Goal: Task Accomplishment & Management: Manage account settings

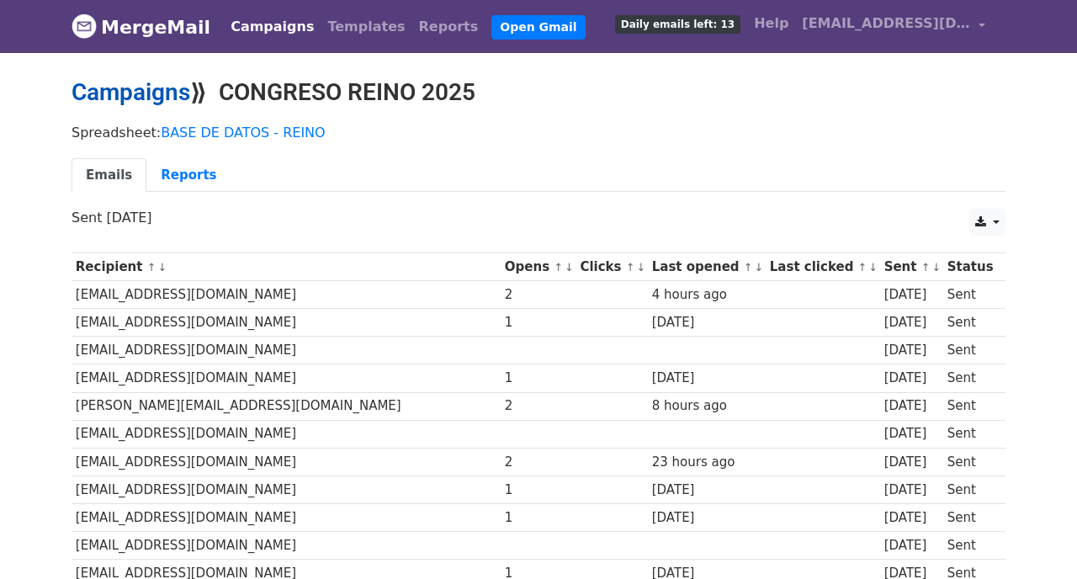
click at [158, 93] on link "Campaigns" at bounding box center [131, 92] width 119 height 28
click at [163, 85] on link "Campaigns" at bounding box center [131, 92] width 119 height 28
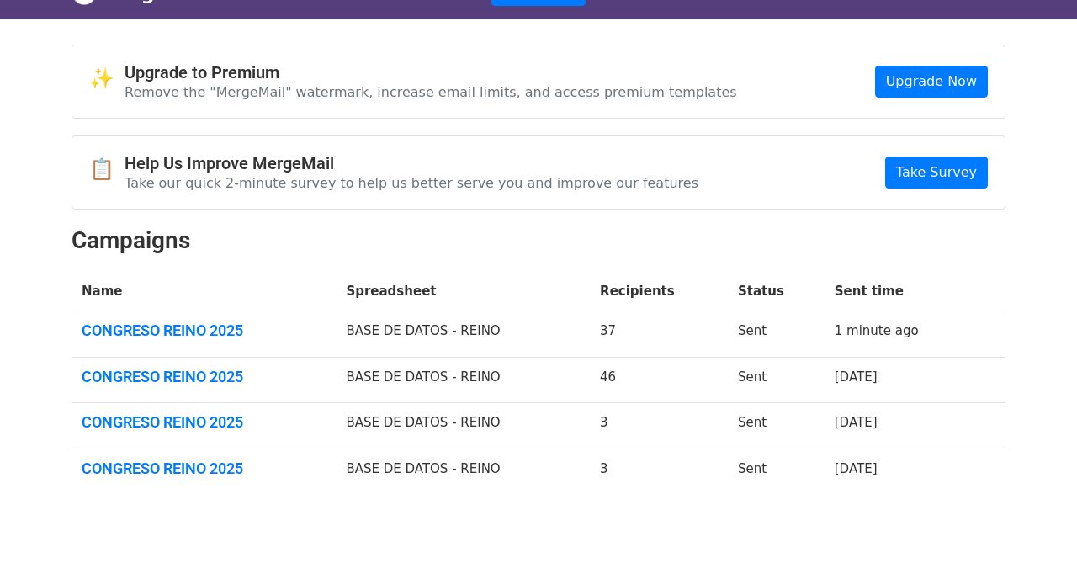
scroll to position [35, 0]
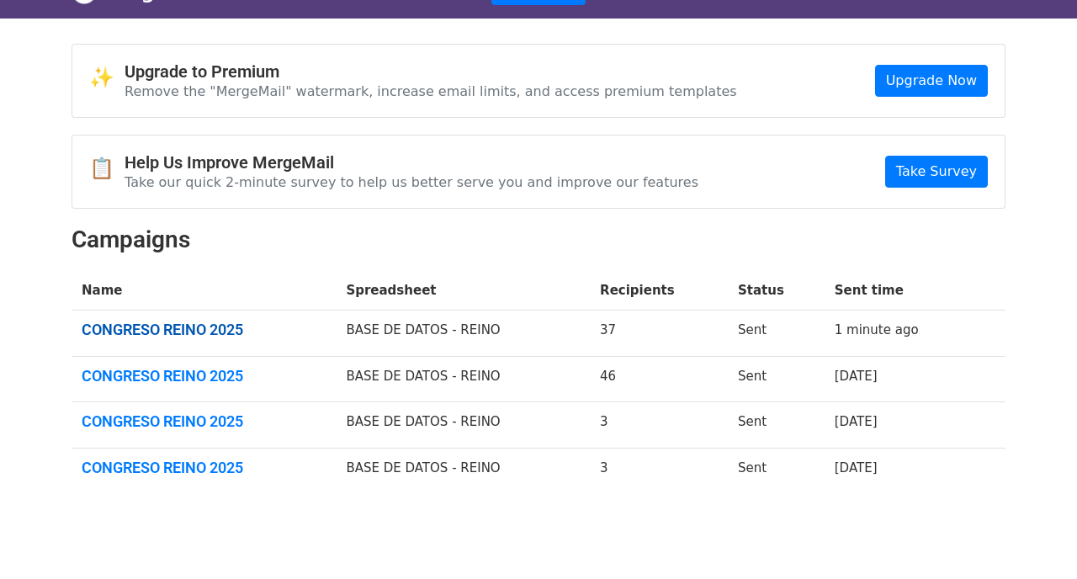
click at [166, 326] on link "CONGRESO REINO 2025" at bounding box center [204, 330] width 244 height 19
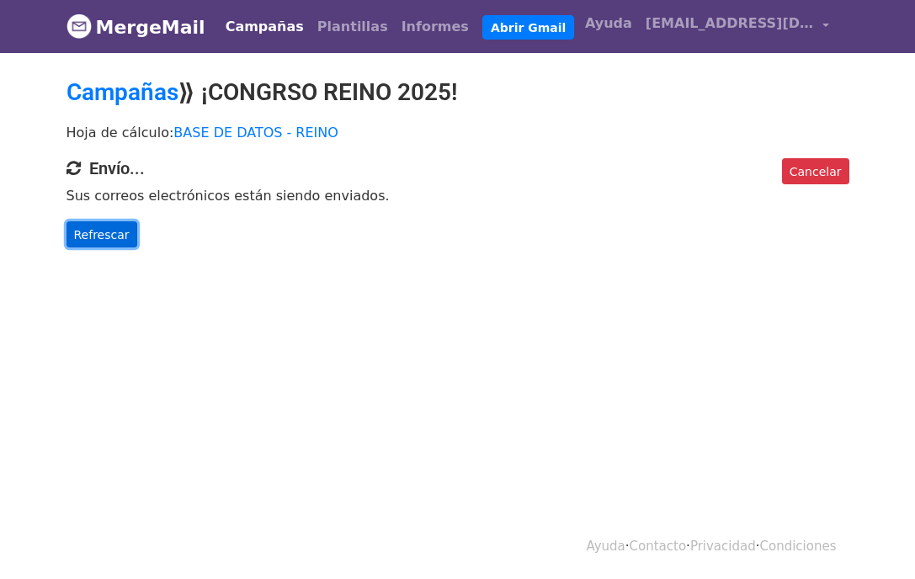
click at [104, 222] on link "Refrescar" at bounding box center [101, 234] width 71 height 27
click at [103, 234] on font "Refrescar" at bounding box center [102, 233] width 56 height 13
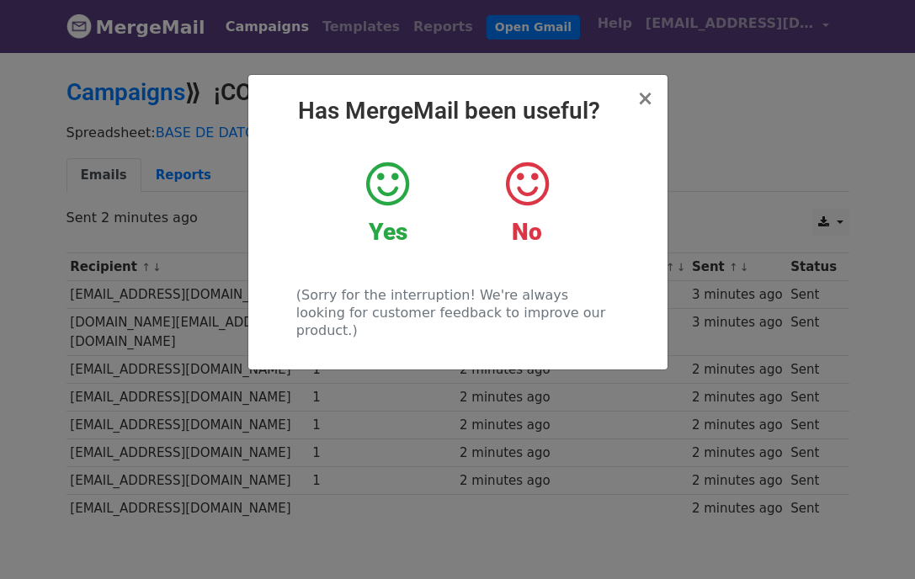
click at [378, 189] on icon at bounding box center [387, 184] width 43 height 51
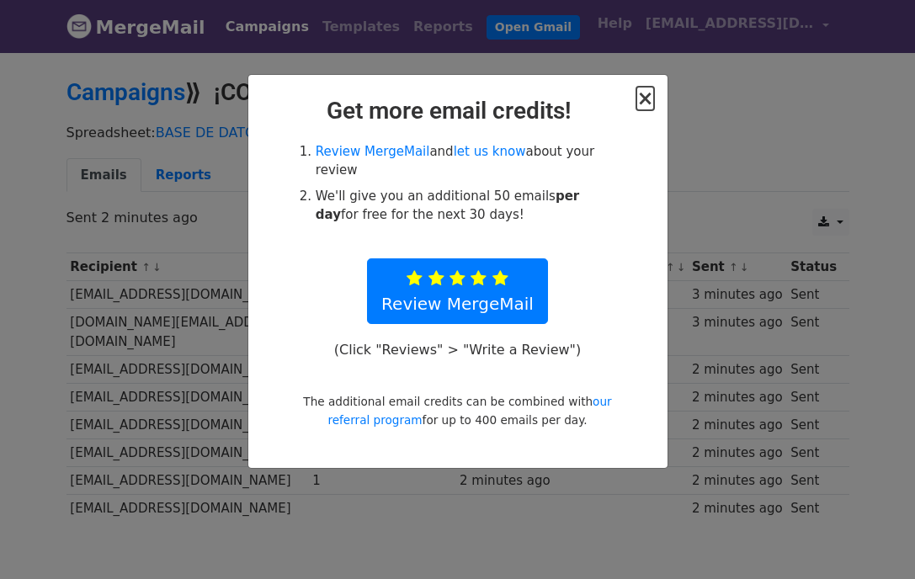
click at [652, 89] on span "×" at bounding box center [644, 99] width 17 height 24
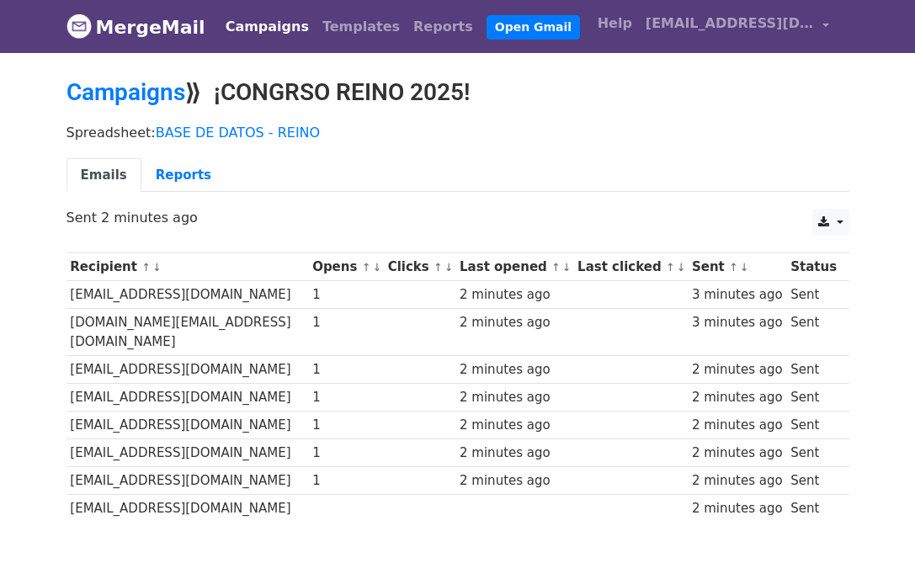
click at [646, 97] on h2 "Campaigns ⟫ ¡CONGRSO REINO 2025!" at bounding box center [457, 92] width 783 height 29
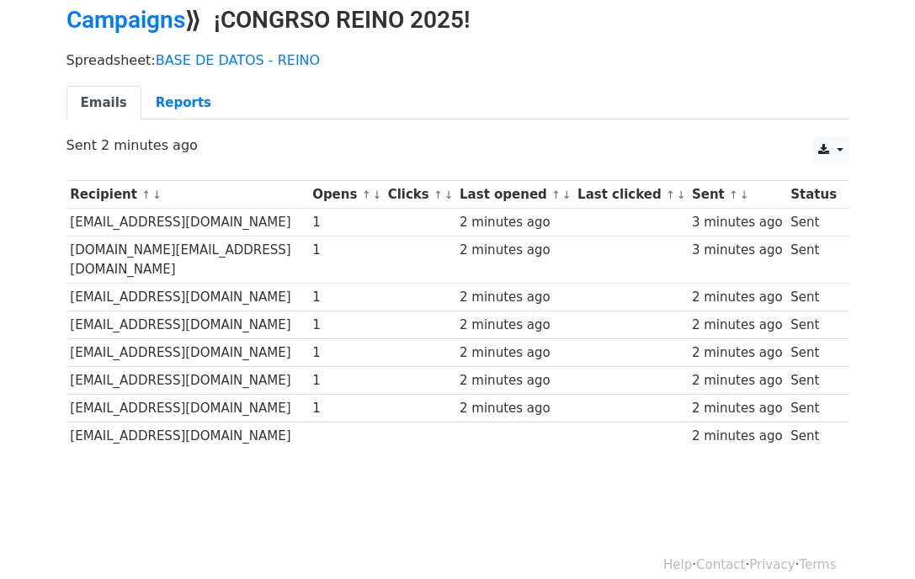
scroll to position [73, 0]
click at [183, 109] on link "Reports" at bounding box center [183, 102] width 84 height 35
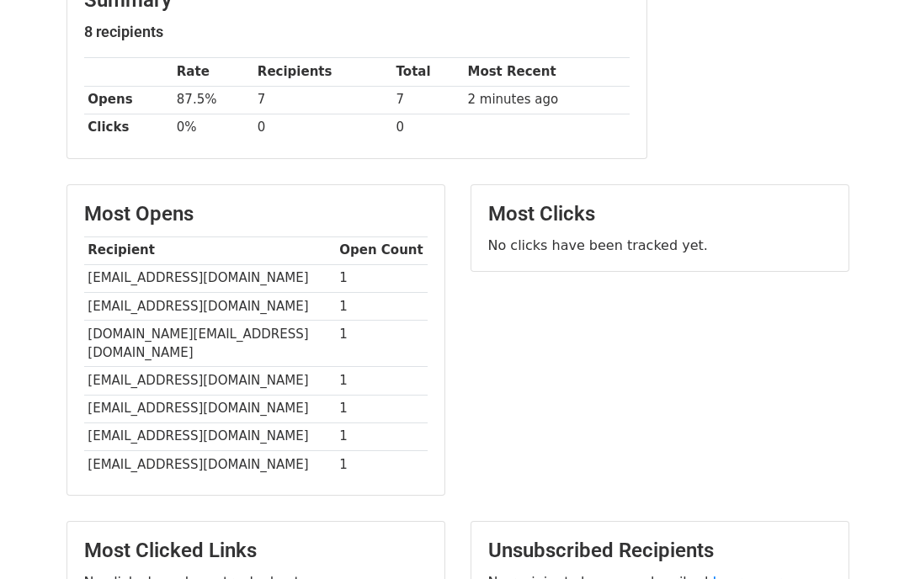
scroll to position [409, 0]
